Goal: Obtain resource: Download file/media

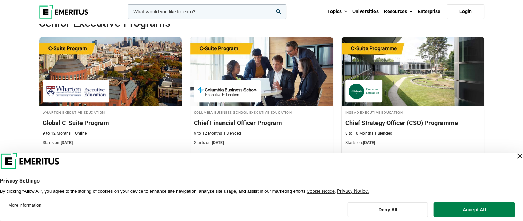
scroll to position [275, 0]
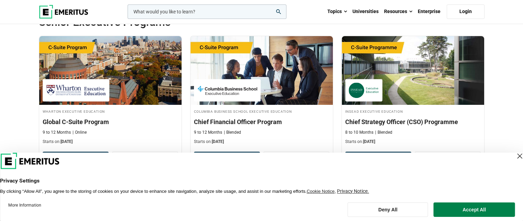
click at [486, 209] on button "Accept All" at bounding box center [474, 210] width 81 height 14
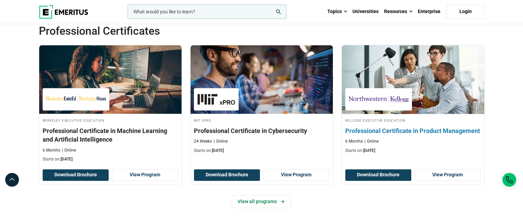
scroll to position [963, 0]
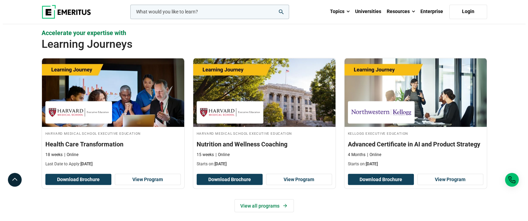
scroll to position [1203, 0]
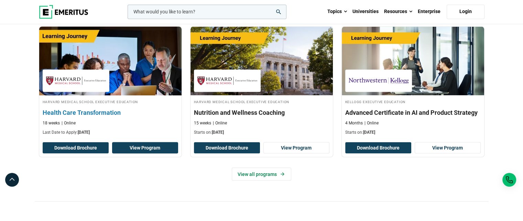
click at [125, 143] on link "View Program" at bounding box center [145, 148] width 66 height 12
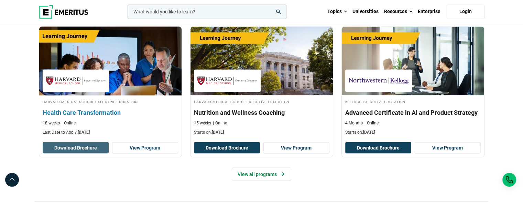
click at [65, 145] on button "Download Brochure" at bounding box center [76, 148] width 66 height 12
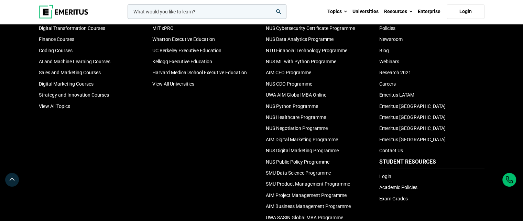
scroll to position [2304, 0]
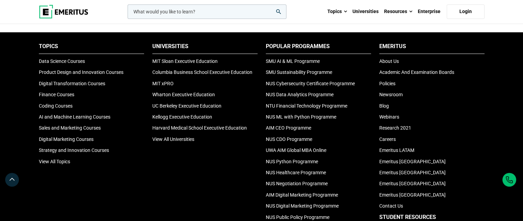
click at [151, 161] on div "Universities MIT [PERSON_NAME] Executive Education Columbia Business School Exe…" at bounding box center [204, 162] width 113 height 238
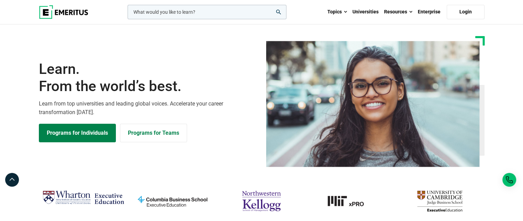
scroll to position [0, 0]
